Goal: Find contact information: Find contact information

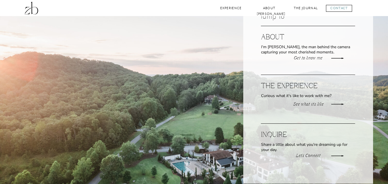
scroll to position [725, 0]
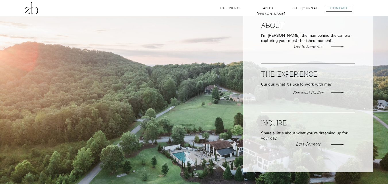
click at [314, 46] on icon at bounding box center [337, 46] width 58 height 17
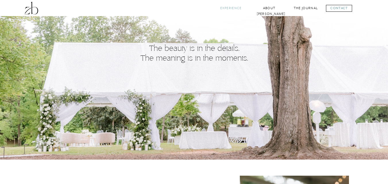
click at [230, 8] on nav "Experience" at bounding box center [230, 7] width 23 height 5
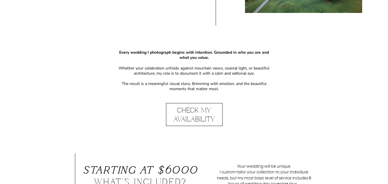
scroll to position [295, 0]
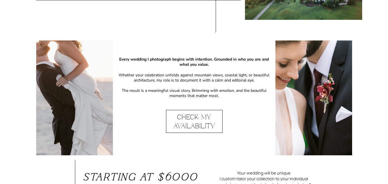
click at [187, 117] on p "Check My Availability" at bounding box center [194, 121] width 56 height 17
